Goal: Transaction & Acquisition: Purchase product/service

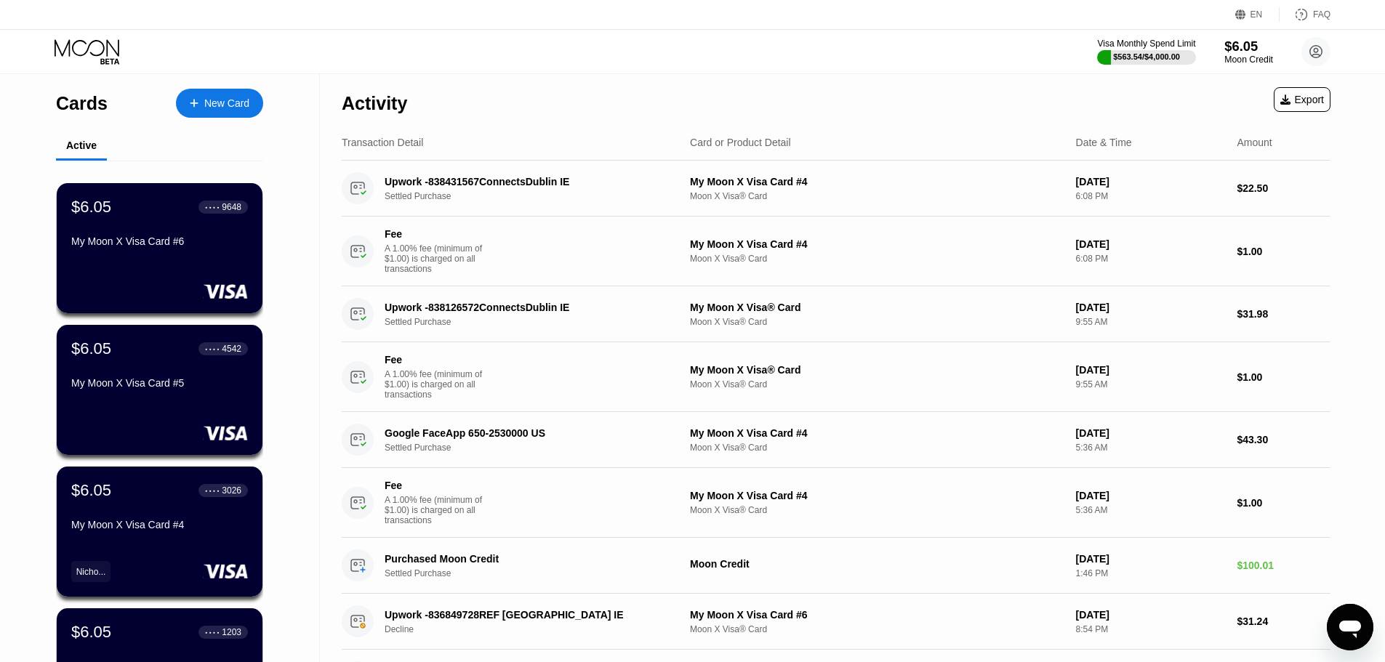
click at [1253, 39] on div "$6.05" at bounding box center [1249, 46] width 49 height 15
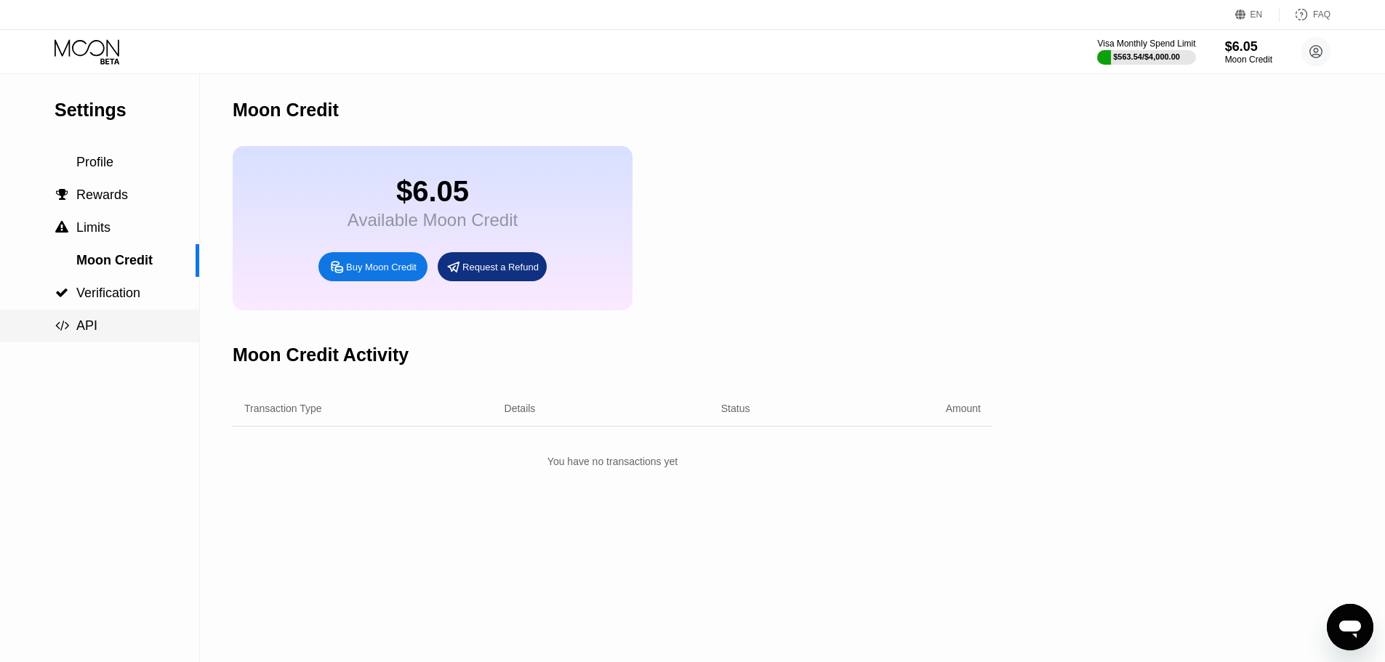
click at [107, 325] on div " API" at bounding box center [99, 326] width 199 height 15
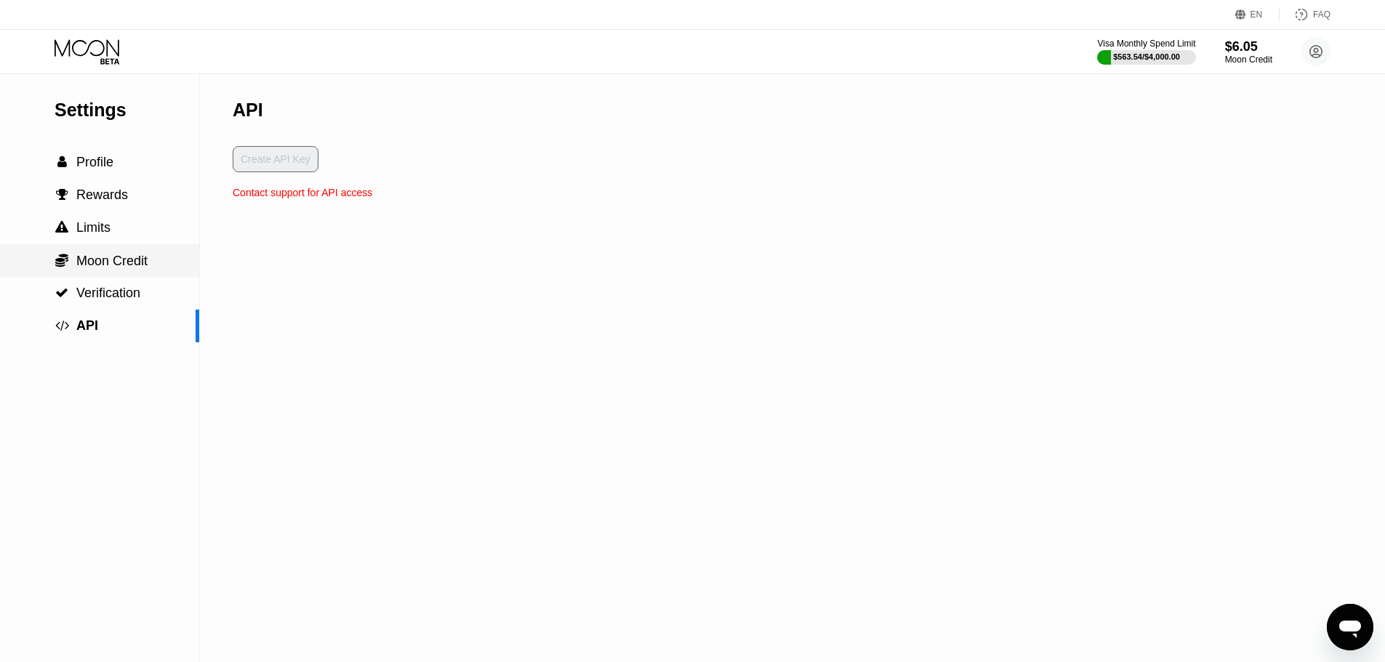
click at [119, 268] on span "Moon Credit" at bounding box center [111, 261] width 71 height 15
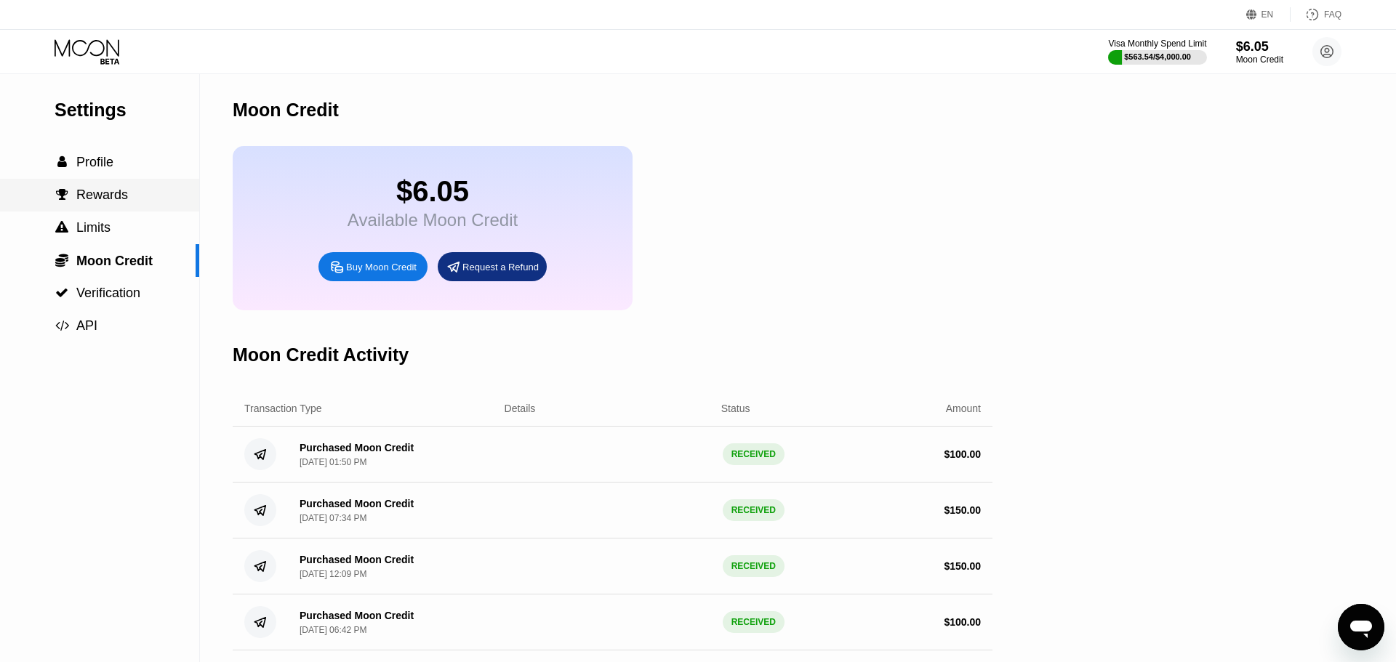
click at [100, 209] on div " Rewards" at bounding box center [99, 195] width 199 height 33
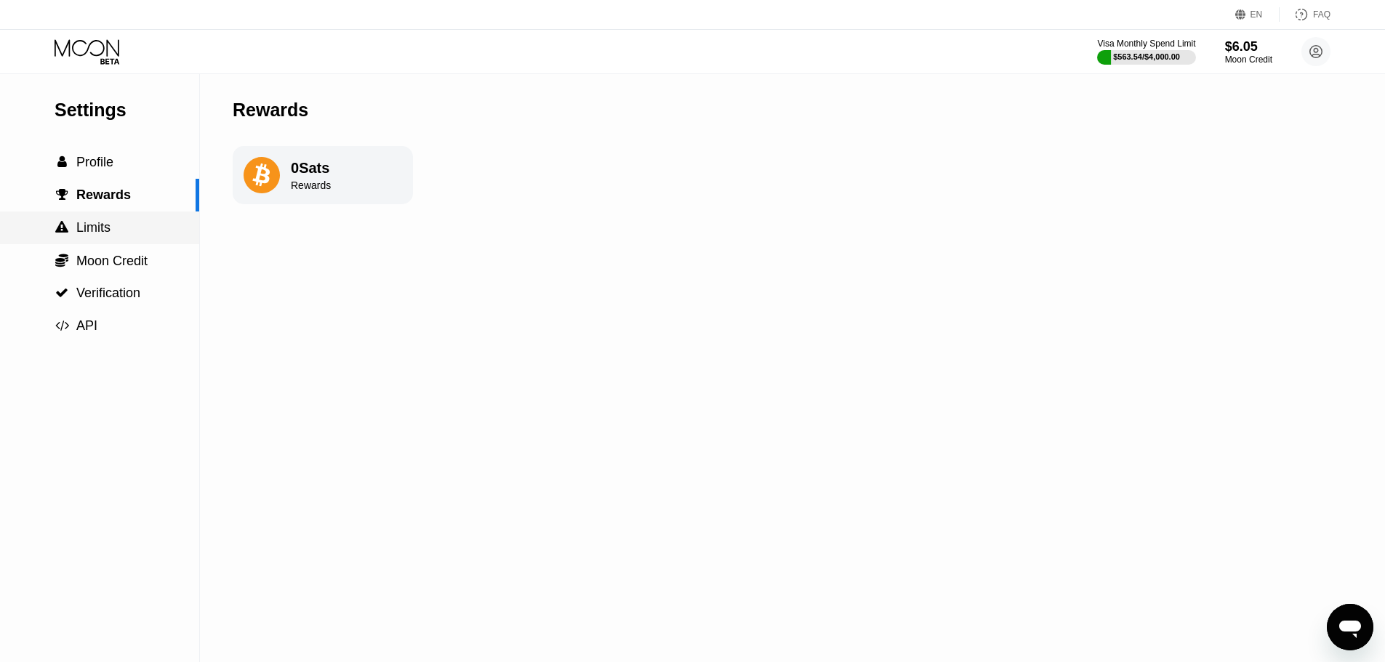
click at [107, 251] on div " Moon Credit" at bounding box center [99, 260] width 199 height 33
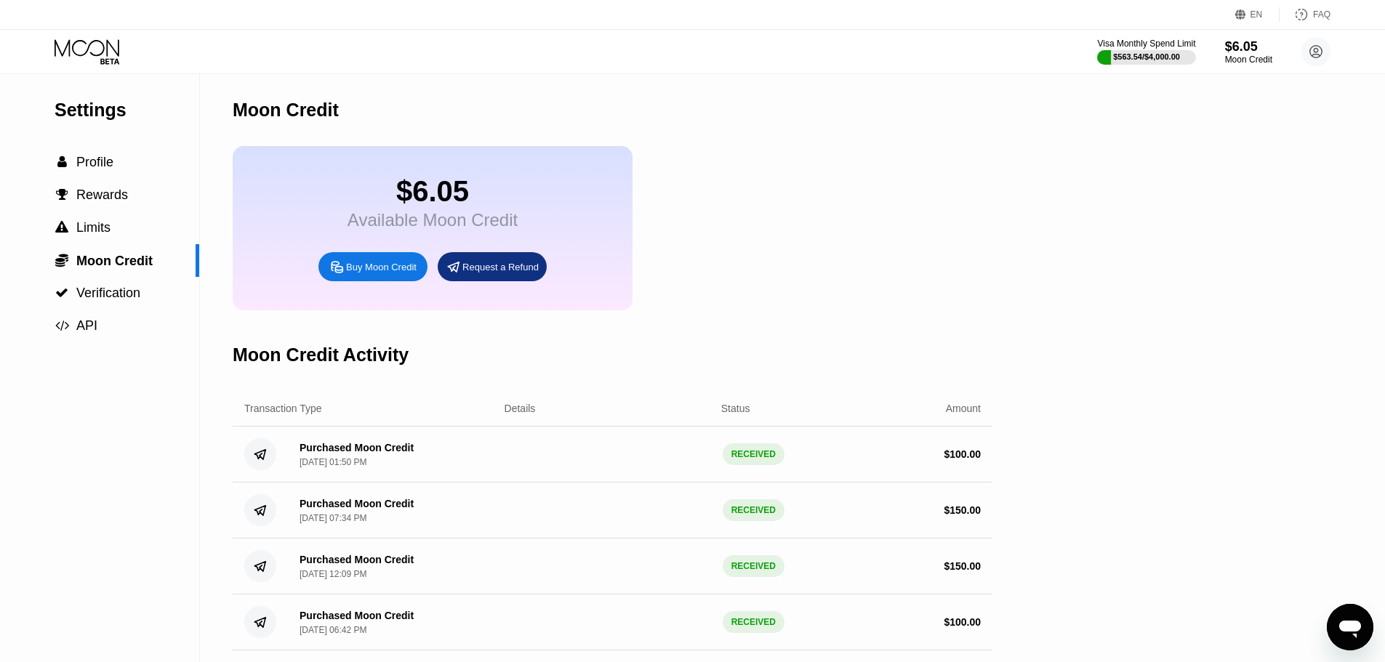
click at [853, 244] on div "$6.05 Available Moon Credit Buy Moon Credit Request a Refund" at bounding box center [613, 228] width 760 height 164
click at [393, 273] on div "Buy Moon Credit" at bounding box center [381, 267] width 71 height 12
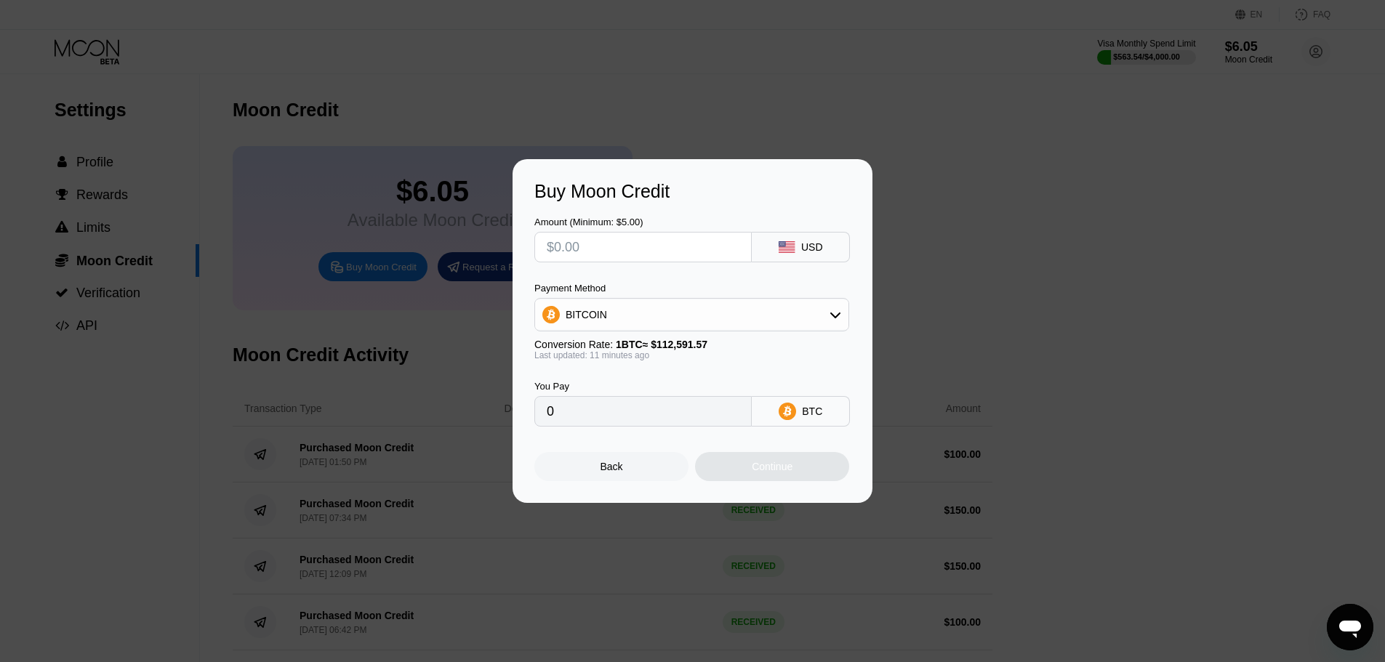
drag, startPoint x: 972, startPoint y: 176, endPoint x: 748, endPoint y: 133, distance: 227.3
click at [972, 177] on div "Buy Moon Credit Amount (Minimum: $5.00) USD Payment Method BITCOIN Conversion R…" at bounding box center [692, 331] width 1385 height 344
click at [667, 108] on div at bounding box center [698, 331] width 1396 height 662
click at [586, 481] on div "Back" at bounding box center [612, 466] width 154 height 29
